Goal: Obtain resource: Obtain resource

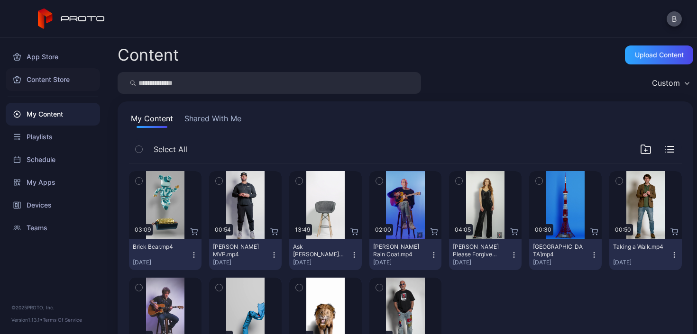
click at [48, 74] on div "Content Store" at bounding box center [53, 79] width 94 height 23
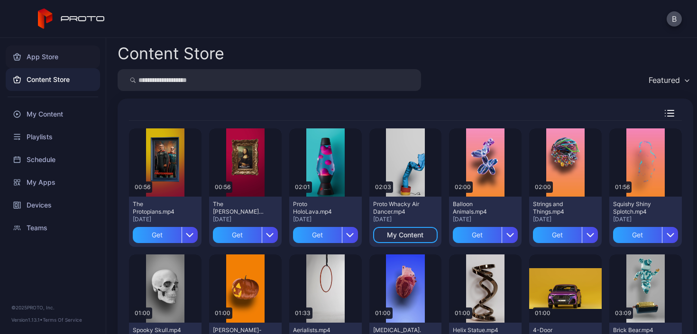
click at [48, 59] on div "App Store" at bounding box center [53, 57] width 94 height 23
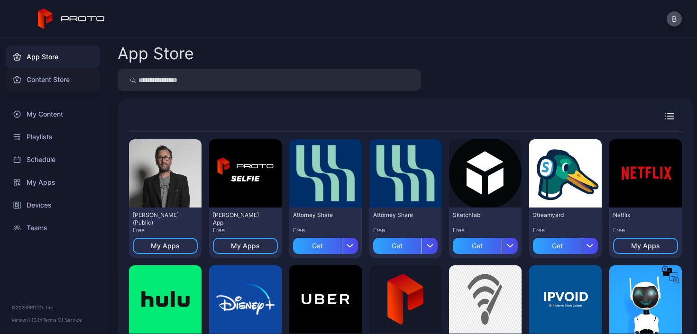
click at [59, 77] on div "Content Store" at bounding box center [53, 79] width 94 height 23
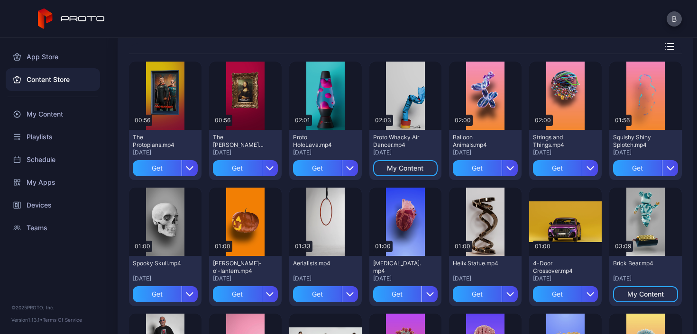
scroll to position [69, 0]
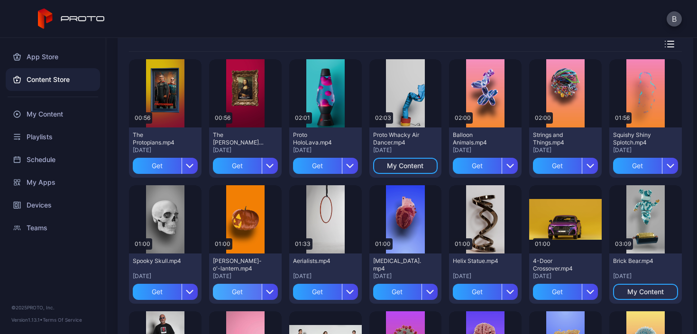
click at [231, 291] on div "Get" at bounding box center [237, 292] width 49 height 16
click at [242, 291] on div "My Content" at bounding box center [245, 292] width 36 height 8
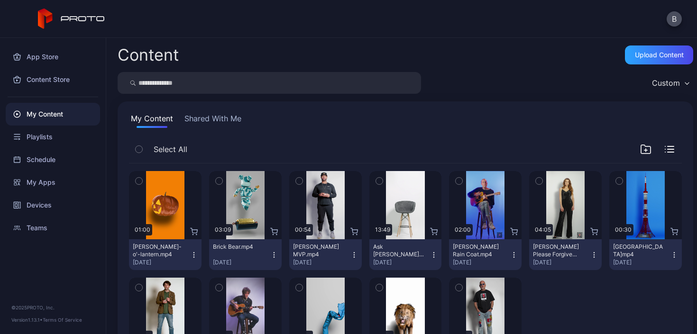
click at [138, 180] on icon "button" at bounding box center [139, 181] width 7 height 10
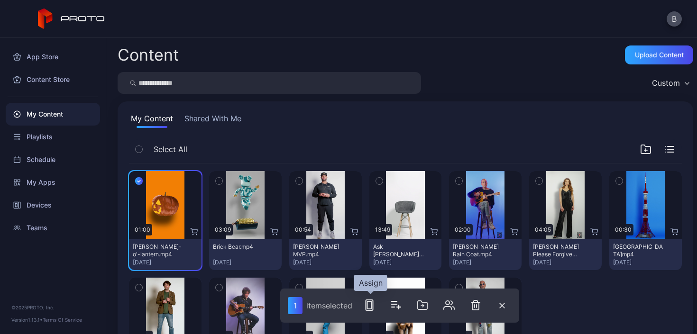
click at [371, 306] on icon "button" at bounding box center [369, 305] width 11 height 11
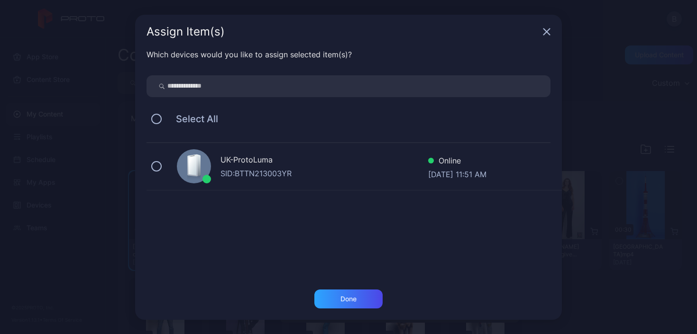
click at [161, 169] on div "UK-ProtoLuma SID: BTTN213003YR Online [DATE] 11:51 AM" at bounding box center [353, 166] width 415 height 47
click at [351, 297] on div "Done" at bounding box center [348, 299] width 16 height 8
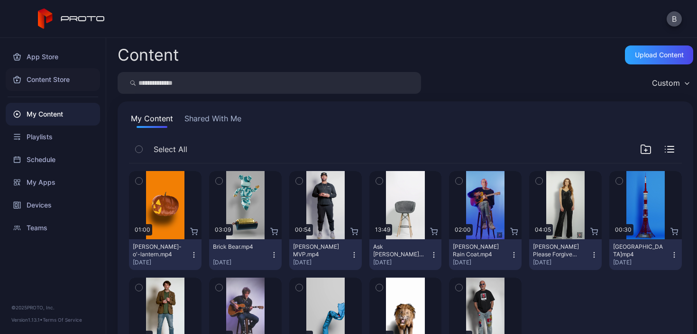
click at [50, 77] on div "Content Store" at bounding box center [53, 79] width 94 height 23
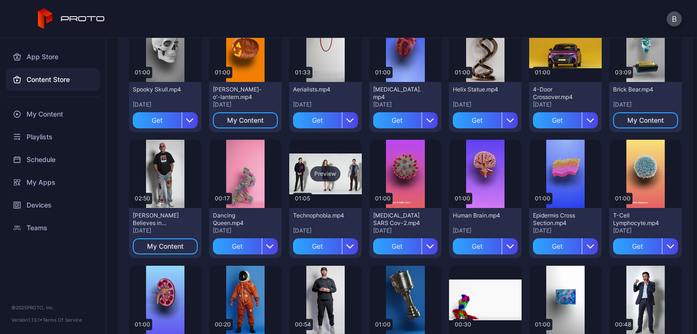
scroll to position [247, 0]
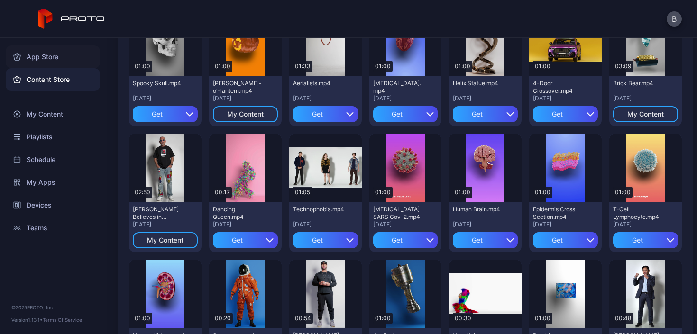
click at [58, 61] on div "App Store" at bounding box center [53, 57] width 94 height 23
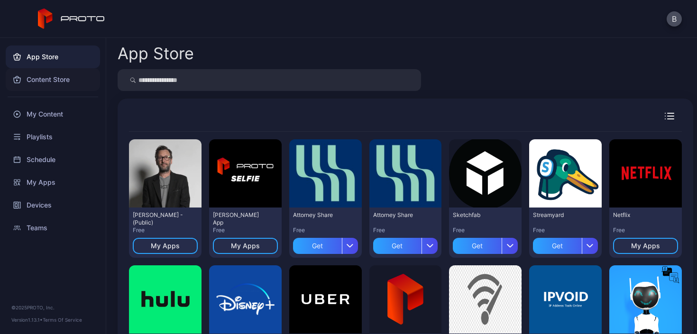
click at [53, 79] on div "Content Store" at bounding box center [53, 79] width 94 height 23
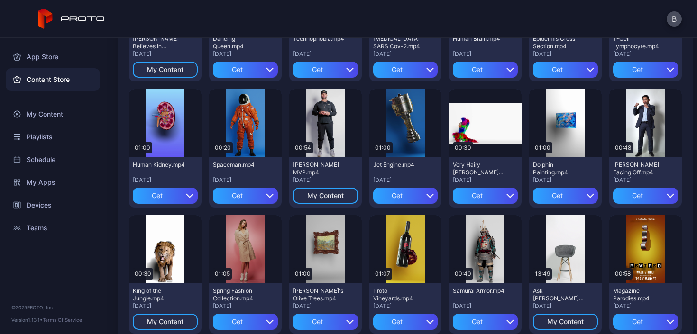
scroll to position [461, 0]
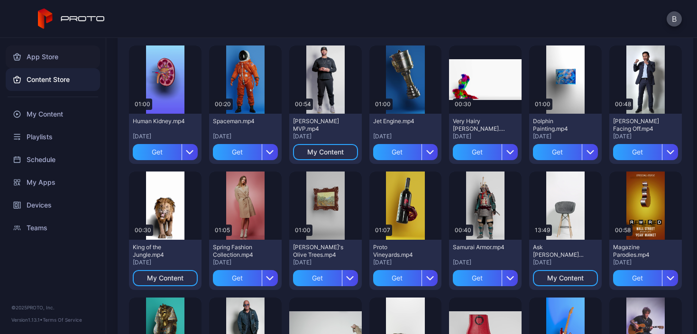
click at [41, 55] on div "App Store" at bounding box center [53, 57] width 94 height 23
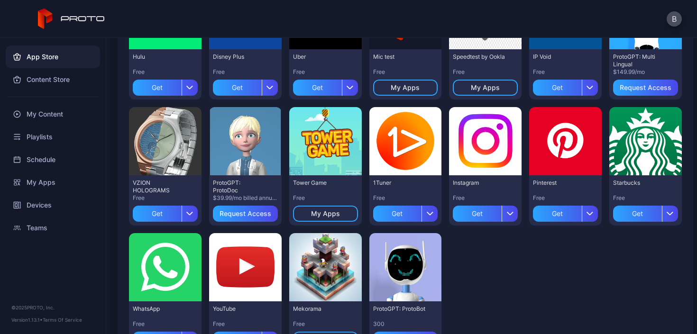
scroll to position [283, 0]
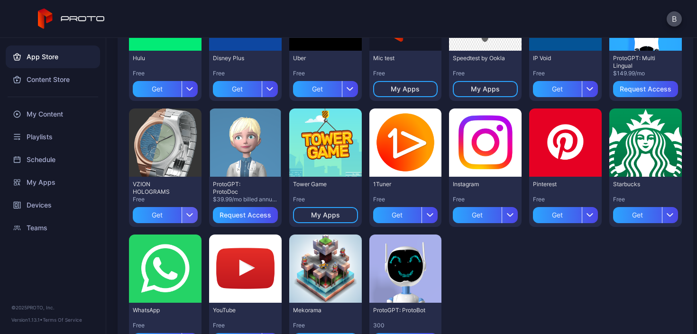
click at [190, 216] on icon "button" at bounding box center [189, 215] width 7 height 4
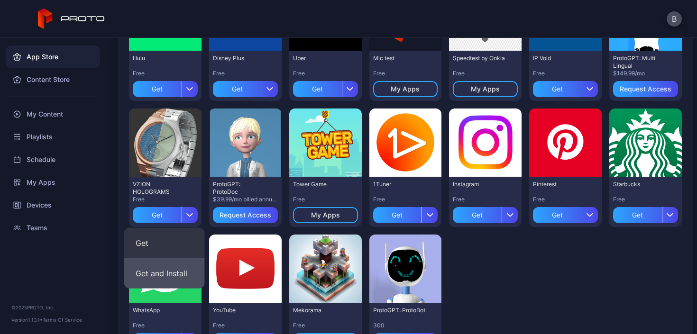
click at [167, 273] on button "Get and Install" at bounding box center [164, 273] width 81 height 30
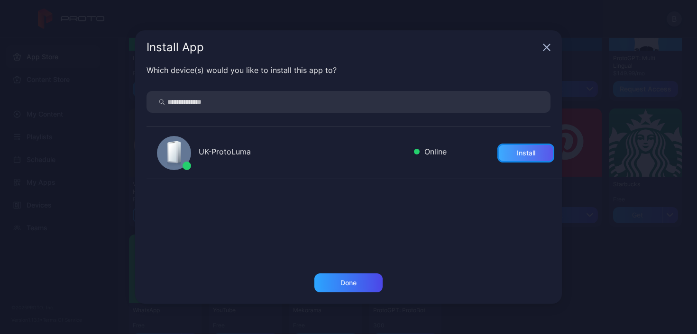
click at [517, 154] on div "Install" at bounding box center [526, 153] width 18 height 8
click at [342, 277] on div "Done" at bounding box center [348, 282] width 68 height 19
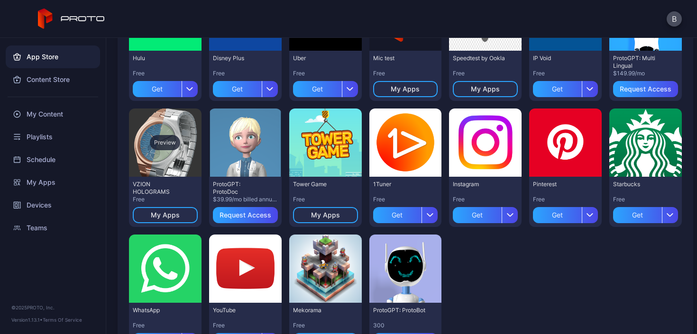
scroll to position [0, 0]
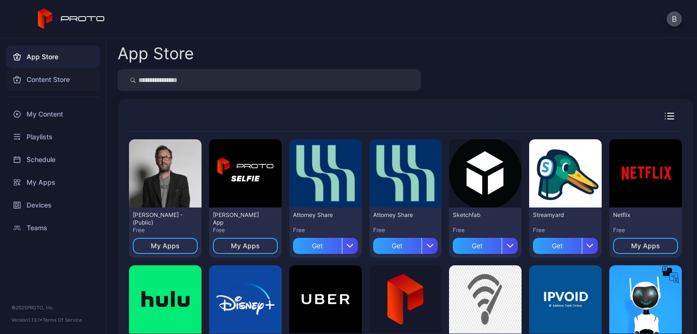
click at [53, 72] on div "Content Store" at bounding box center [53, 79] width 94 height 23
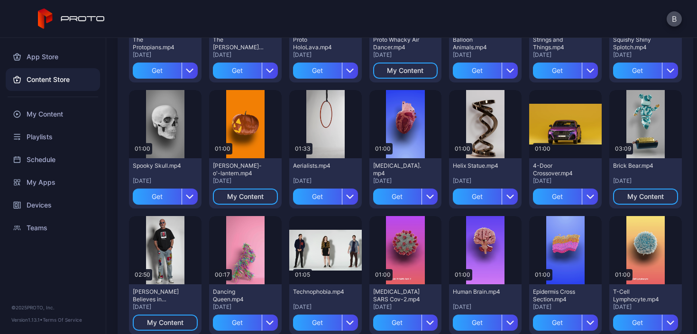
scroll to position [147, 0]
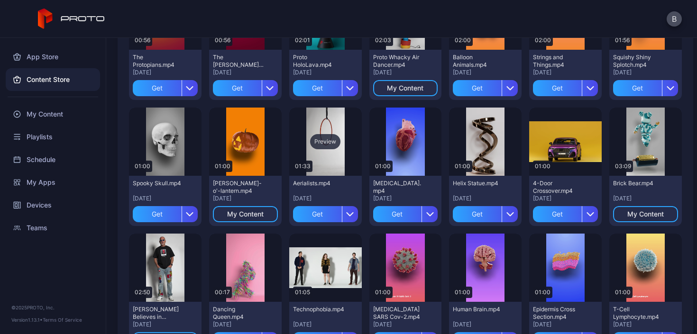
click at [318, 142] on div "Preview" at bounding box center [325, 141] width 30 height 15
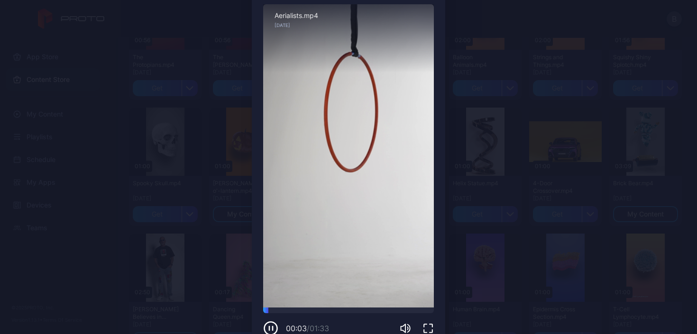
scroll to position [49, 0]
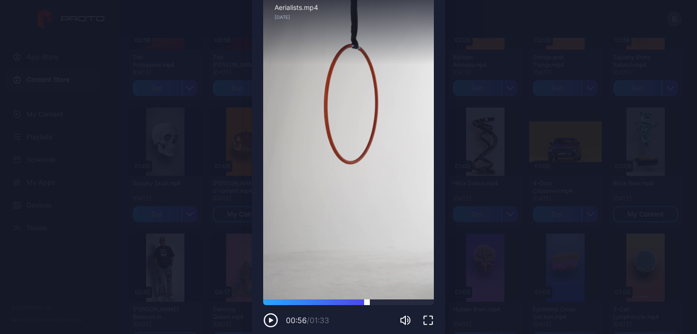
drag, startPoint x: 267, startPoint y: 302, endPoint x: 362, endPoint y: 301, distance: 94.8
click at [367, 300] on div at bounding box center [367, 300] width 0 height 0
drag, startPoint x: 362, startPoint y: 301, endPoint x: 398, endPoint y: 303, distance: 36.0
click at [403, 300] on div at bounding box center [403, 300] width 0 height 0
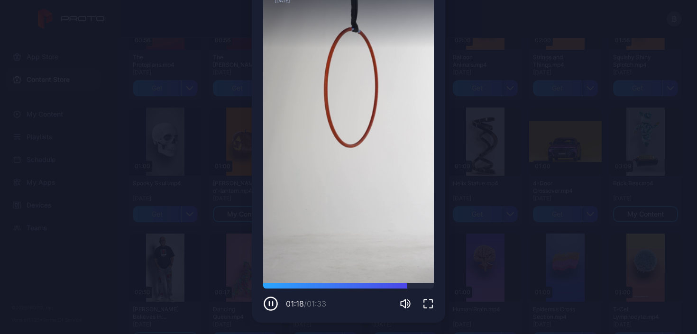
click at [263, 306] on icon "button" at bounding box center [270, 303] width 15 height 15
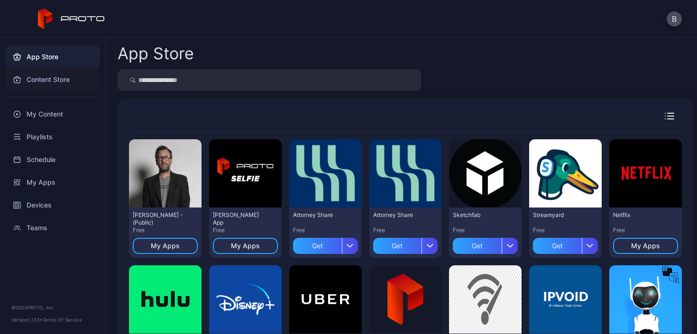
click at [54, 73] on div "Content Store" at bounding box center [53, 79] width 94 height 23
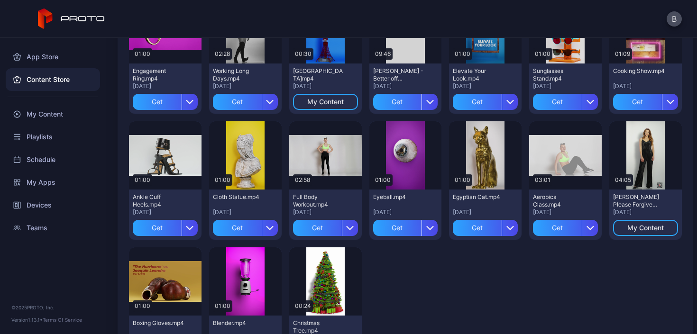
scroll to position [1396, 0]
